Goal: Task Accomplishment & Management: Use online tool/utility

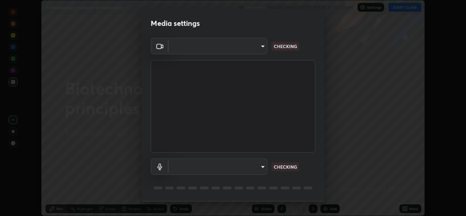
scroll to position [23, 0]
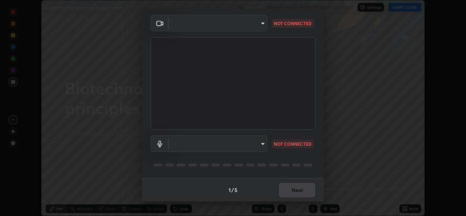
type input "03d5b1e328775286ef50ca9e691cdbc5b29e44cb463622e7fe7d5ef11c4b5cfc"
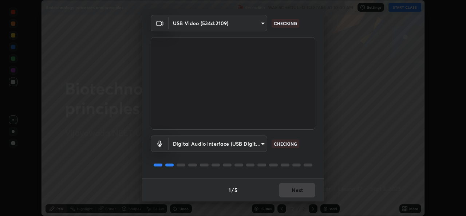
click at [263, 144] on body "Erase all Biotechnology processes and principles Recording WAS SCHEDULED TO STA…" at bounding box center [233, 108] width 466 height 216
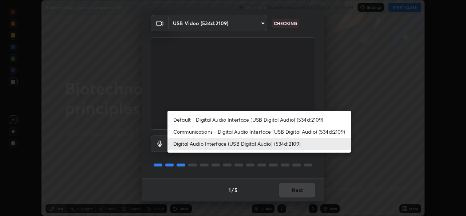
click at [233, 136] on li "Communications - Digital Audio Interface (USB Digital Audio) (534d:2109)" at bounding box center [260, 132] width 184 height 12
type input "communications"
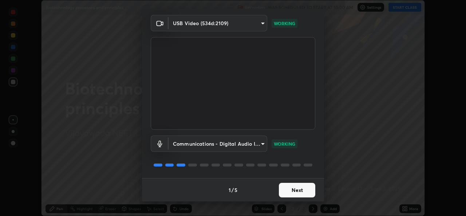
click at [289, 188] on button "Next" at bounding box center [297, 190] width 36 height 15
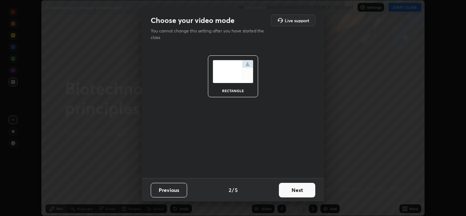
scroll to position [0, 0]
click at [287, 191] on button "Next" at bounding box center [297, 190] width 36 height 15
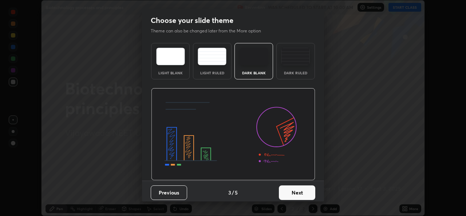
click at [289, 190] on button "Next" at bounding box center [297, 192] width 36 height 15
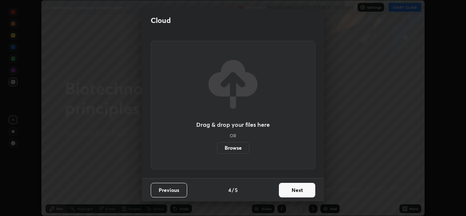
click at [292, 191] on button "Next" at bounding box center [297, 190] width 36 height 15
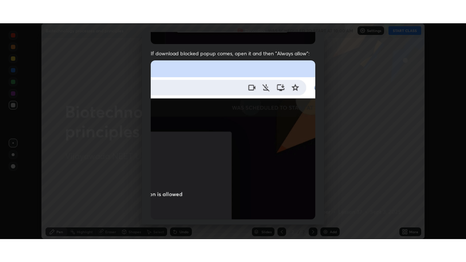
scroll to position [172, 0]
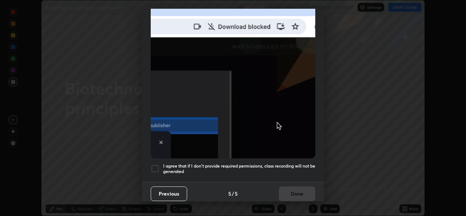
click at [155, 164] on div at bounding box center [155, 168] width 9 height 9
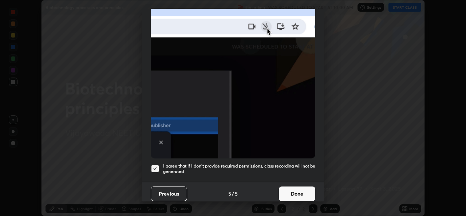
click at [297, 190] on button "Done" at bounding box center [297, 194] width 36 height 15
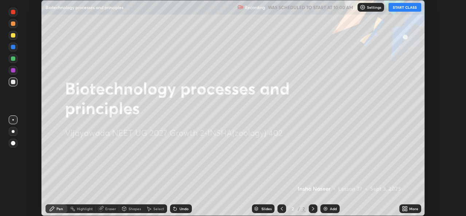
click at [399, 8] on button "START CLASS" at bounding box center [405, 7] width 33 height 9
click at [408, 208] on icon at bounding box center [405, 209] width 6 height 6
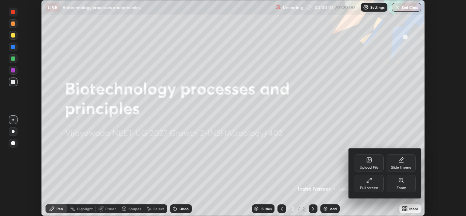
click at [373, 186] on div "Full screen" at bounding box center [369, 188] width 18 height 4
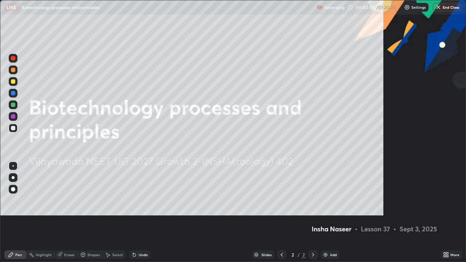
scroll to position [262, 466]
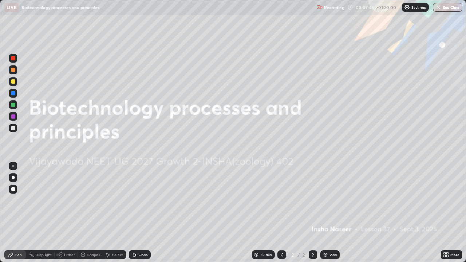
click at [313, 216] on icon at bounding box center [313, 255] width 6 height 6
